Goal: Communication & Community: Ask a question

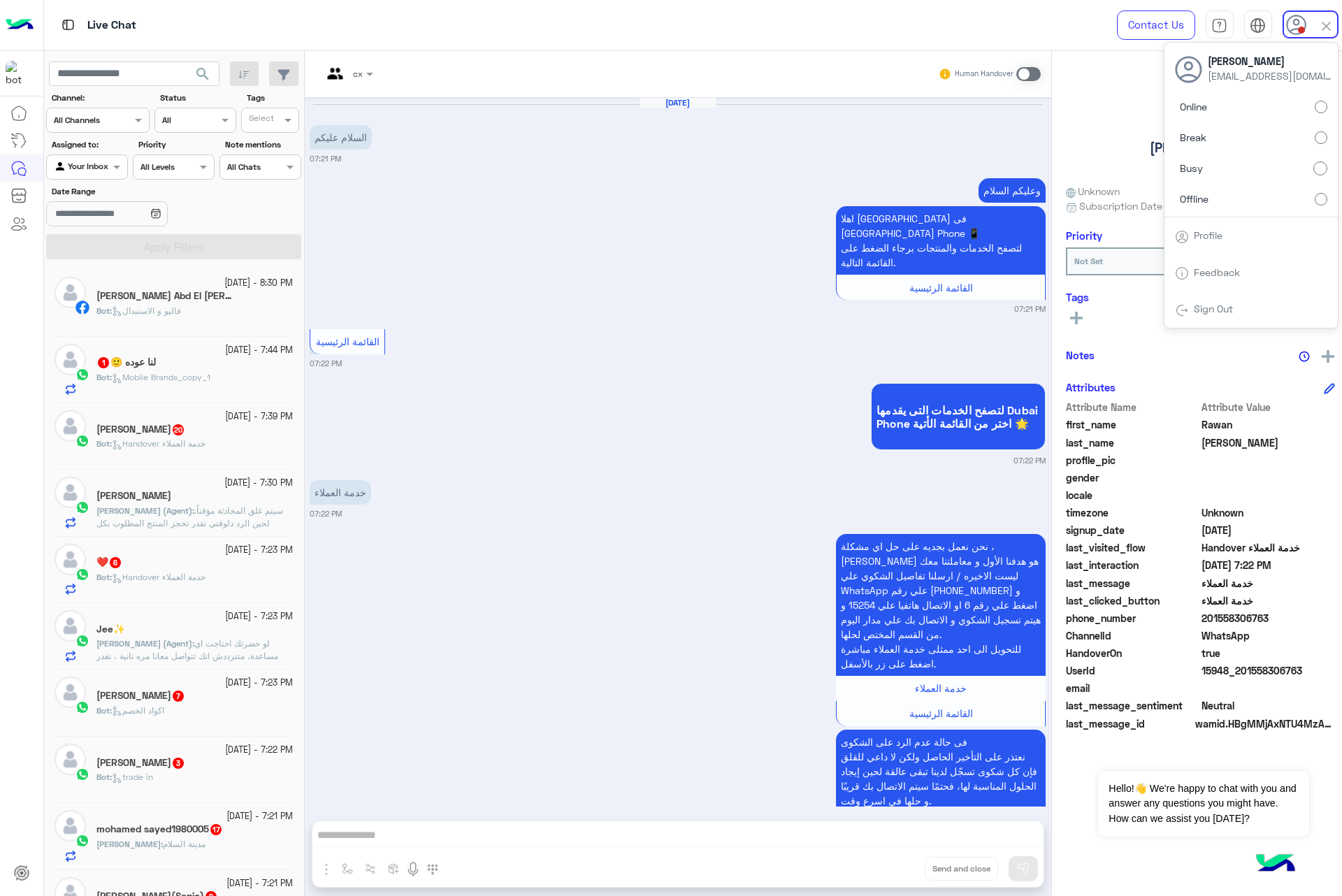
scroll to position [1090, 0]
